Goal: Transaction & Acquisition: Obtain resource

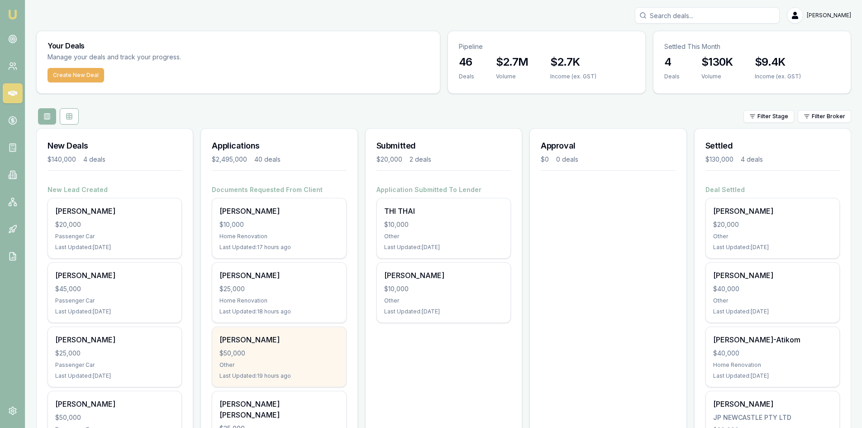
click at [273, 343] on div "[PERSON_NAME]" at bounding box center [278, 339] width 119 height 11
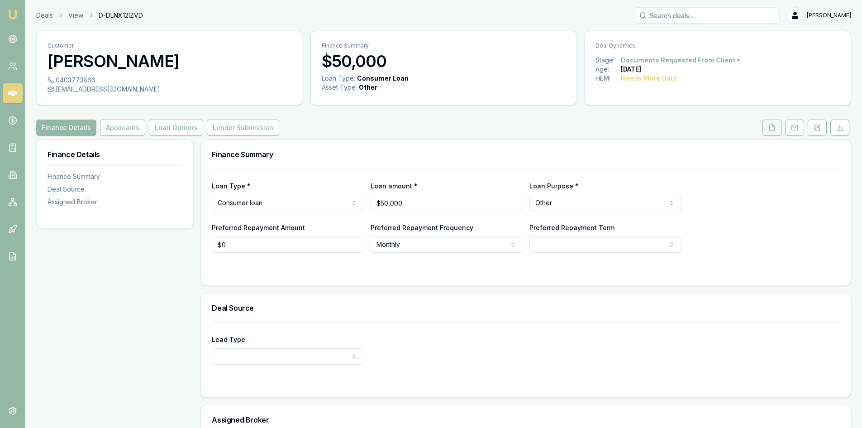
drag, startPoint x: 775, startPoint y: 129, endPoint x: 767, endPoint y: 129, distance: 8.6
click at [775, 129] on icon at bounding box center [771, 127] width 7 height 7
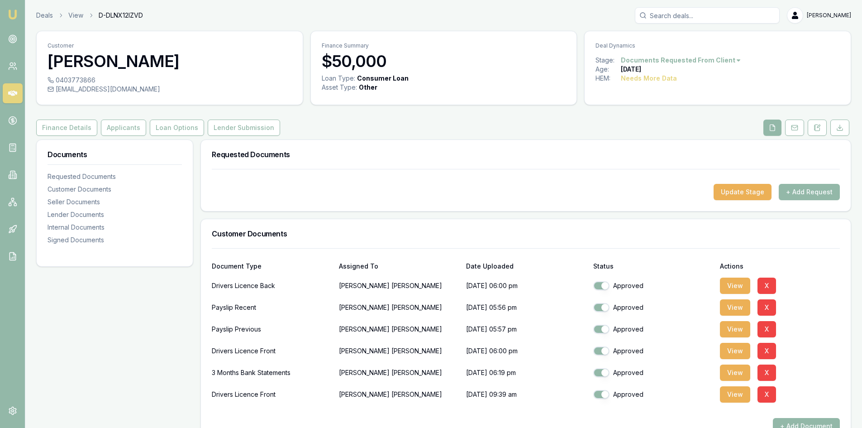
scroll to position [181, 0]
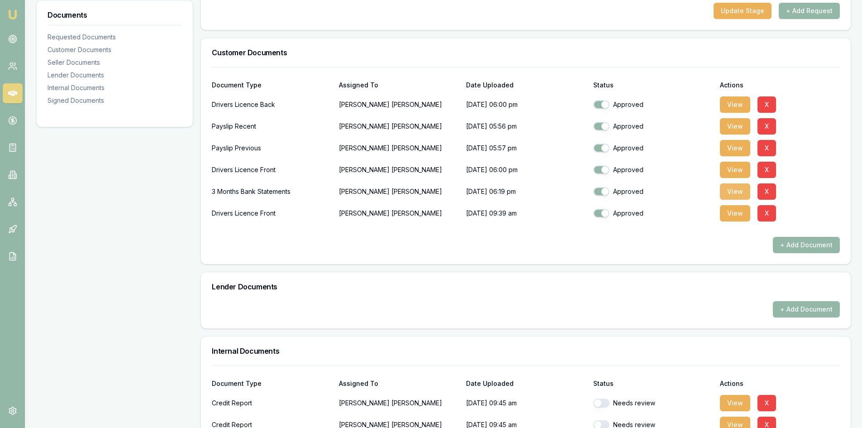
click at [731, 191] on button "View" at bounding box center [735, 191] width 30 height 16
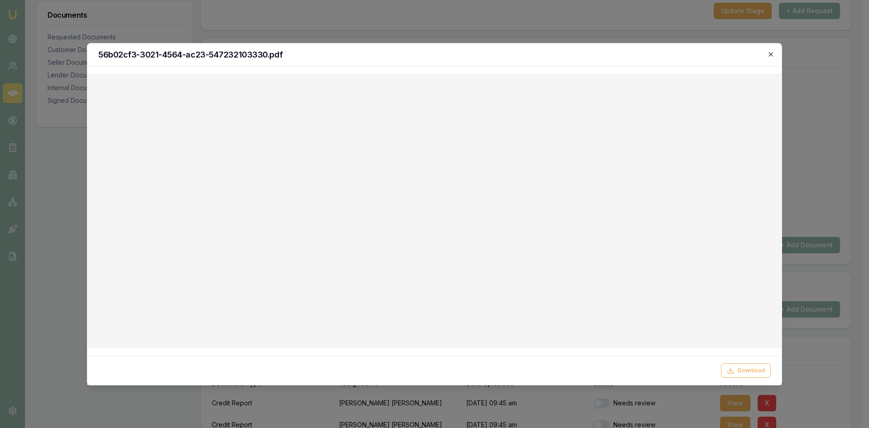
click at [770, 53] on icon "button" at bounding box center [770, 54] width 4 height 4
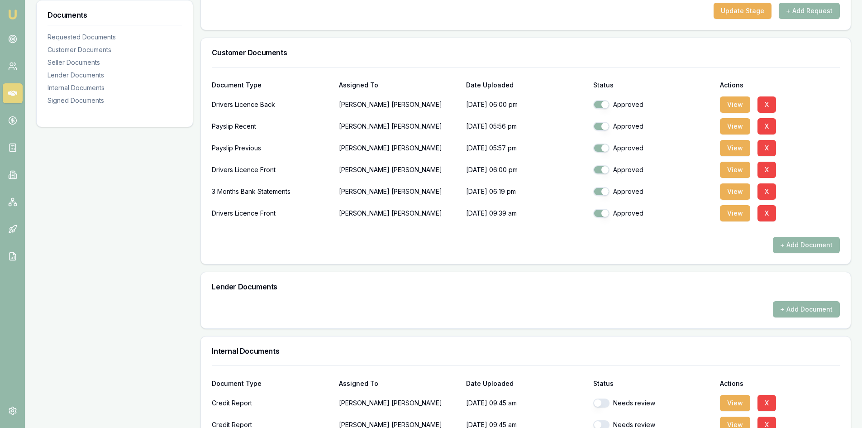
scroll to position [136, 0]
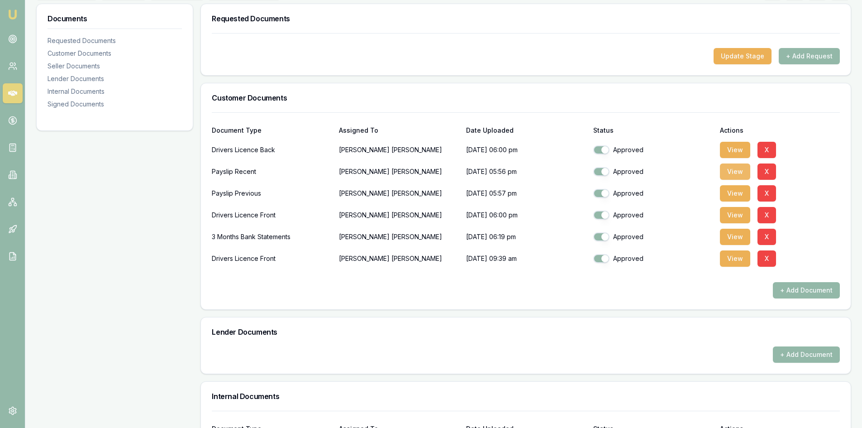
click at [731, 174] on button "View" at bounding box center [735, 171] width 30 height 16
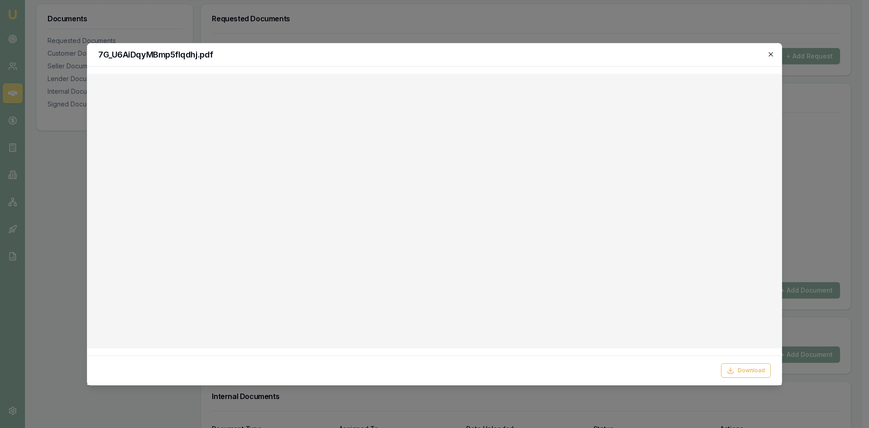
click at [773, 52] on icon "button" at bounding box center [770, 54] width 7 height 7
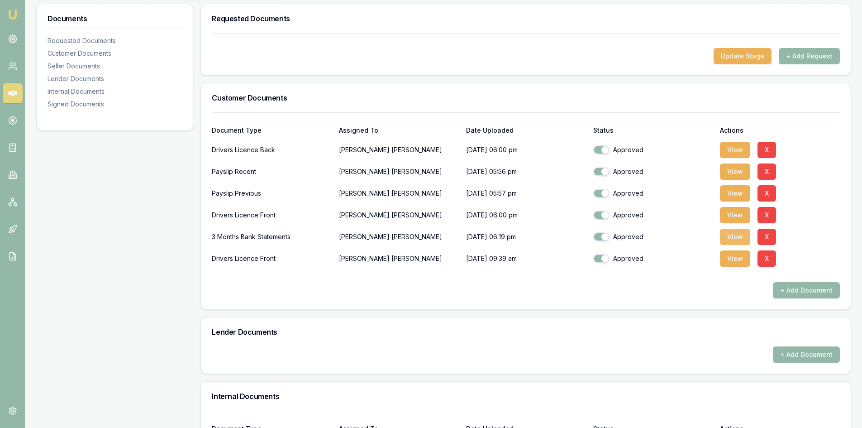
click at [739, 235] on button "View" at bounding box center [735, 237] width 30 height 16
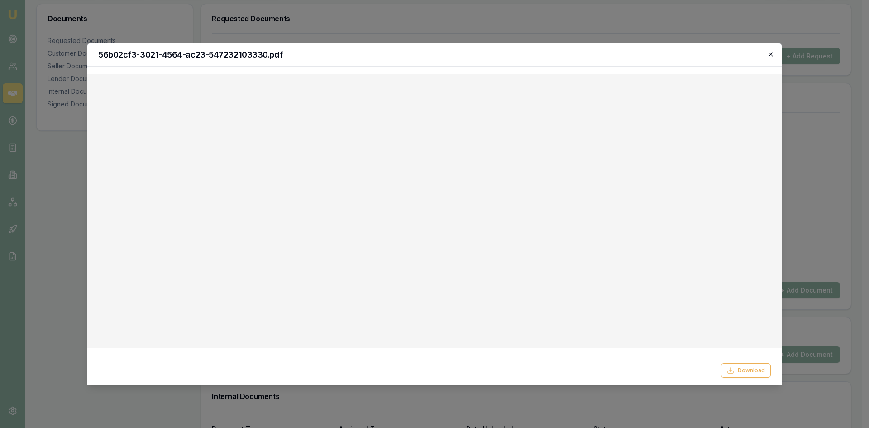
click at [770, 54] on icon "button" at bounding box center [770, 54] width 4 height 4
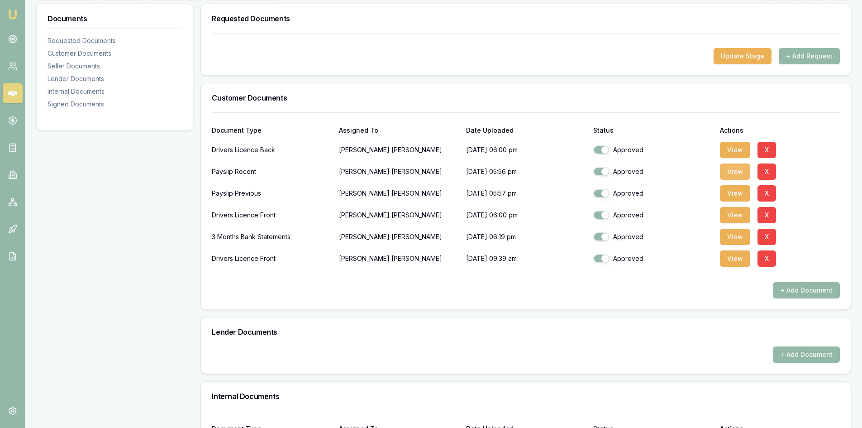
click at [728, 168] on button "View" at bounding box center [735, 171] width 30 height 16
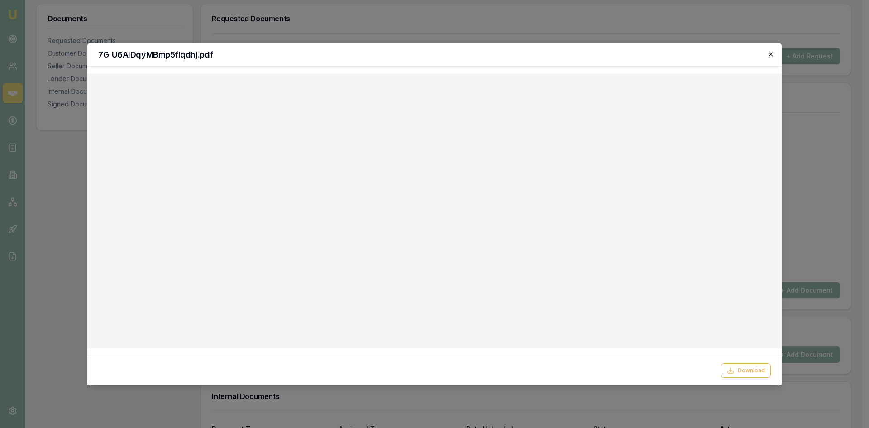
click at [768, 57] on icon "button" at bounding box center [770, 54] width 7 height 7
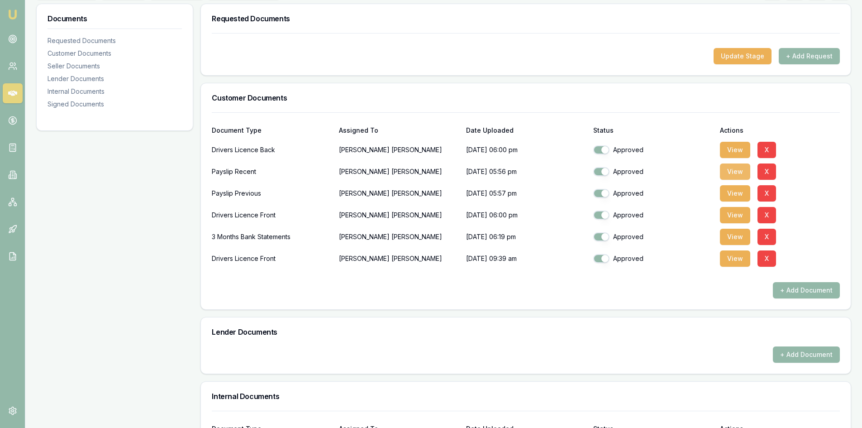
click at [736, 176] on button "View" at bounding box center [735, 171] width 30 height 16
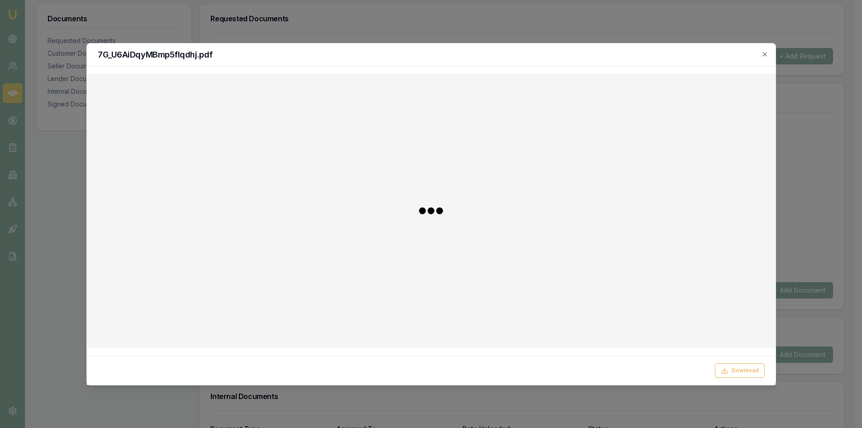
click at [734, 172] on div at bounding box center [431, 211] width 674 height 260
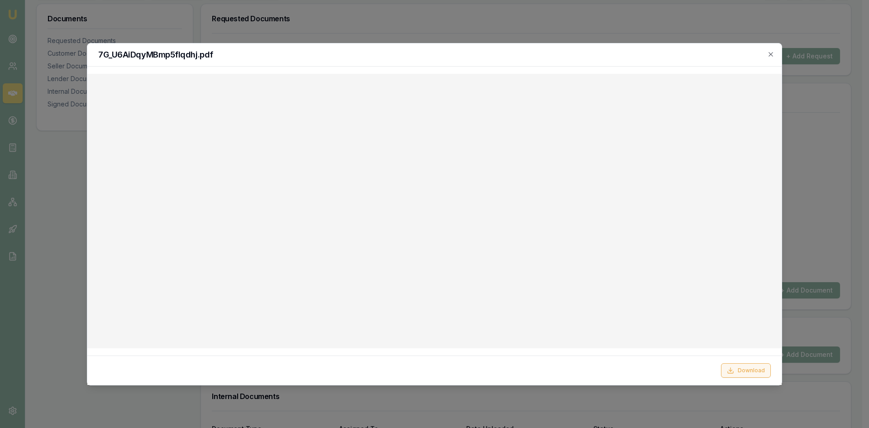
click at [746, 373] on button "Download" at bounding box center [746, 370] width 50 height 14
click at [542, 58] on h2 "7G_U6AiDqyMBmp5flqdhj.pdf" at bounding box center [434, 55] width 672 height 8
click at [506, 33] on div at bounding box center [434, 214] width 869 height 428
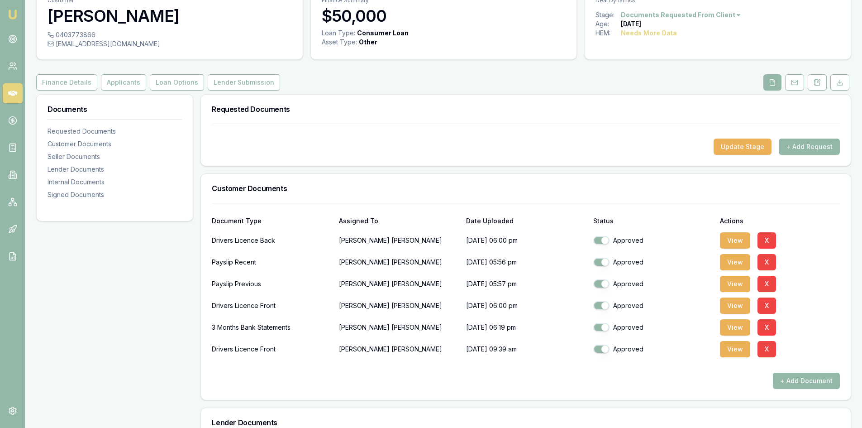
scroll to position [0, 0]
